Goal: Task Accomplishment & Management: Manage account settings

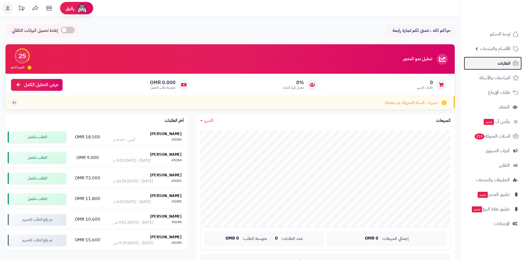
click at [489, 70] on link "الطلبات" at bounding box center [493, 63] width 58 height 13
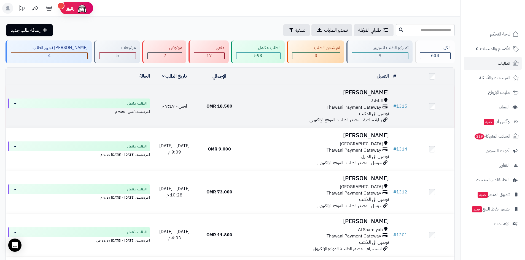
click at [384, 92] on h3 "[PERSON_NAME]" at bounding box center [316, 93] width 145 height 6
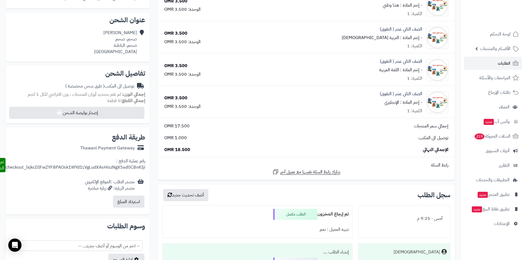
scroll to position [110, 0]
